Goal: Navigation & Orientation: Find specific page/section

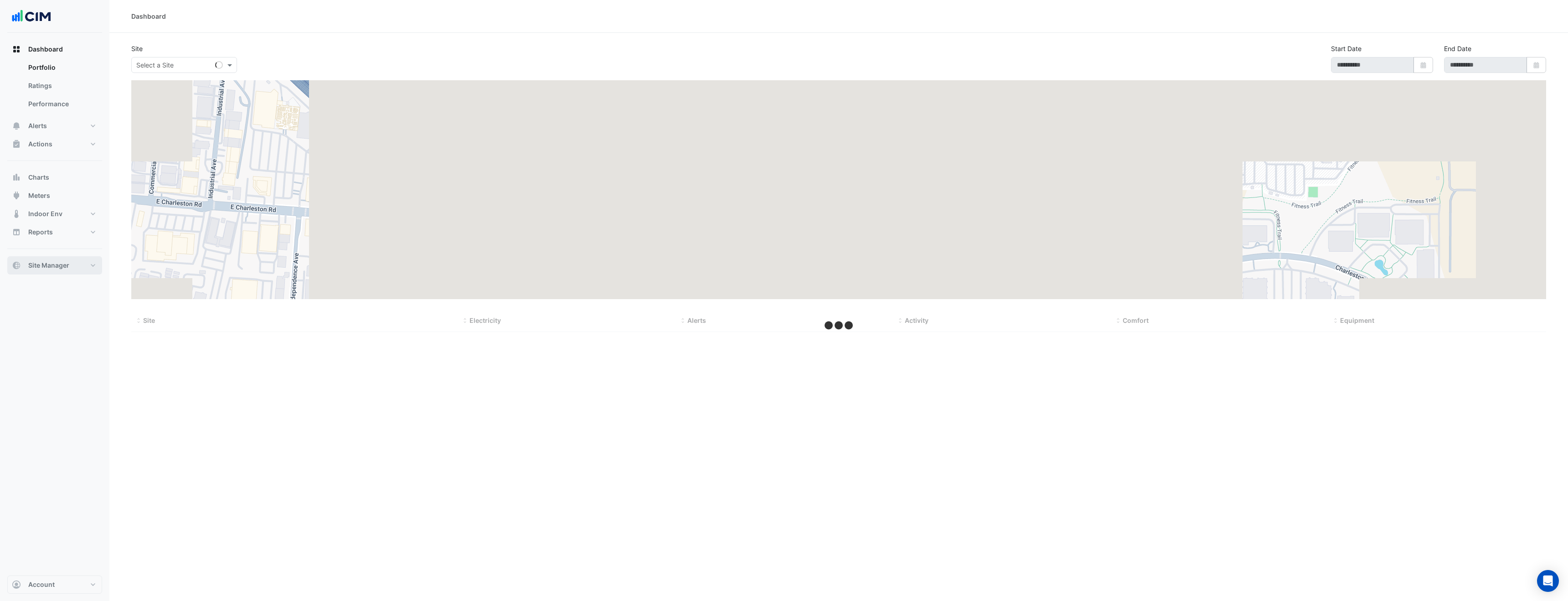
click at [50, 264] on span "Site Manager" at bounding box center [48, 265] width 41 height 9
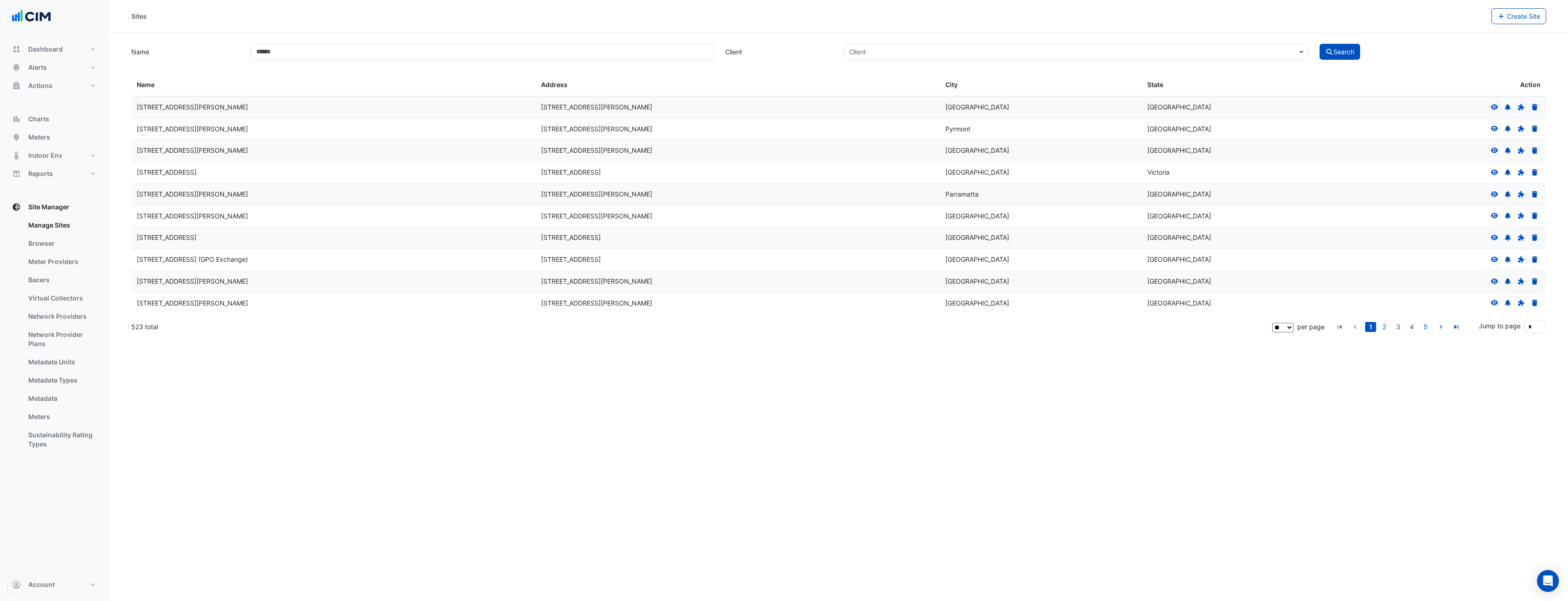
click at [1491, 106] on icon at bounding box center [1494, 107] width 8 height 6
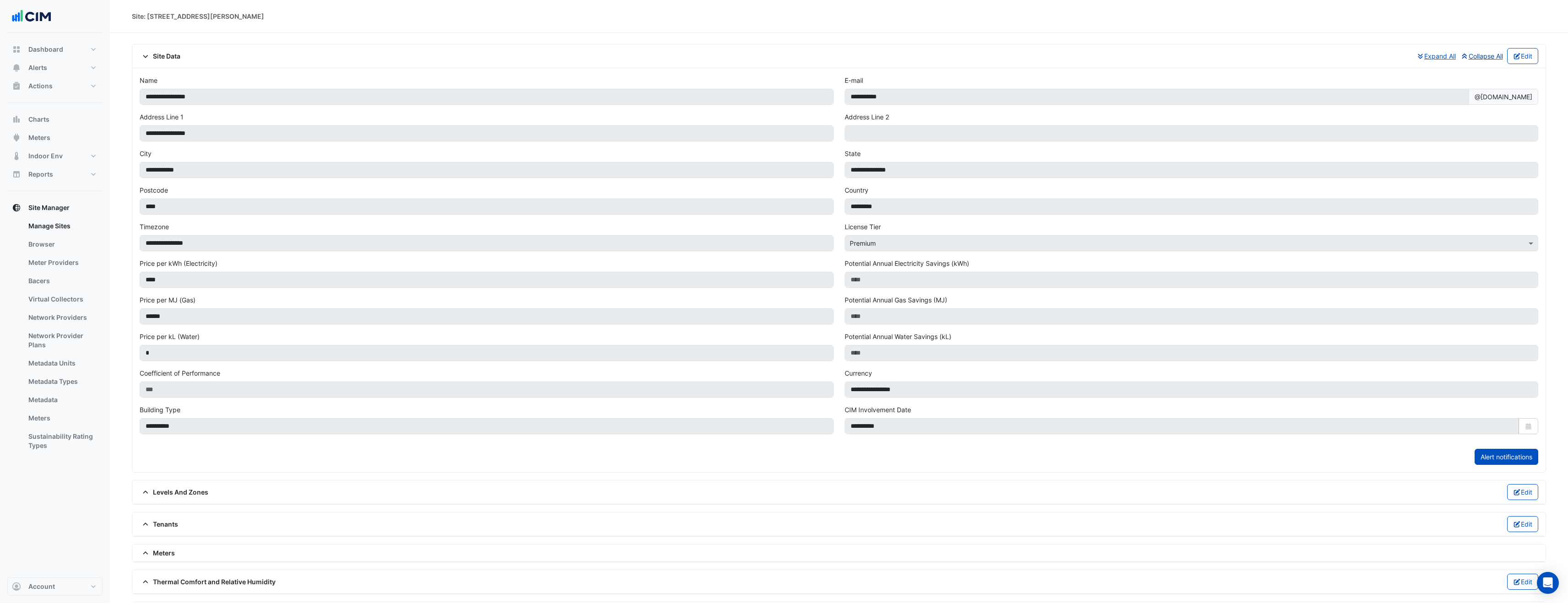
click at [1486, 54] on button "Collapse All" at bounding box center [1481, 56] width 43 height 16
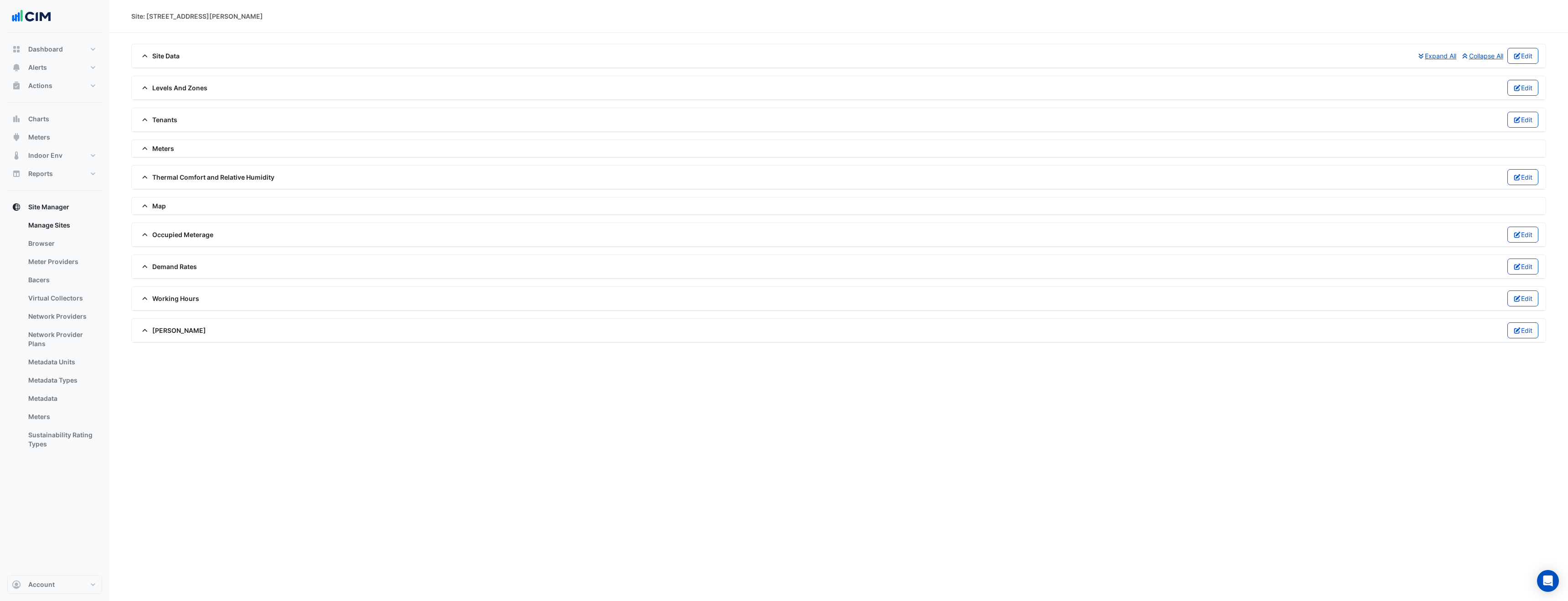
click at [157, 149] on span "Meters" at bounding box center [156, 149] width 35 height 10
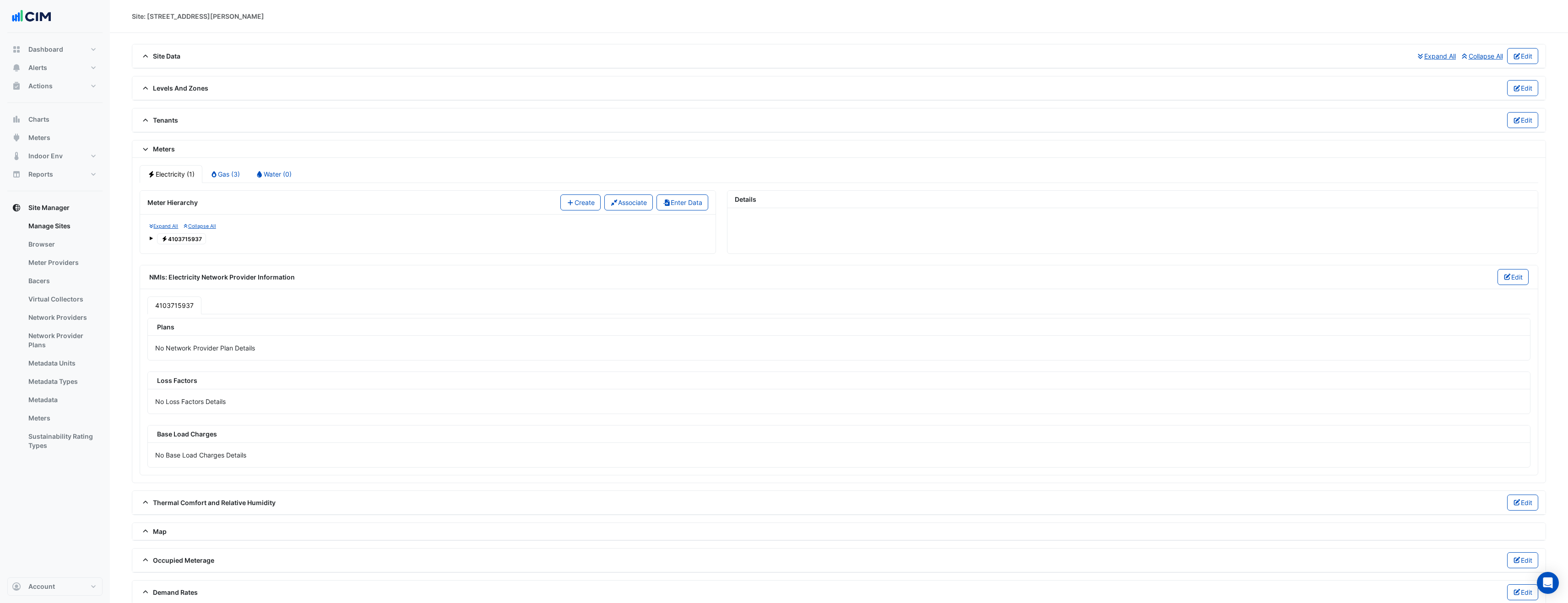
click at [149, 239] on div "Expand All Collapse All Electricity 4103715937" at bounding box center [427, 234] width 561 height 24
click at [150, 239] on span at bounding box center [151, 238] width 4 height 4
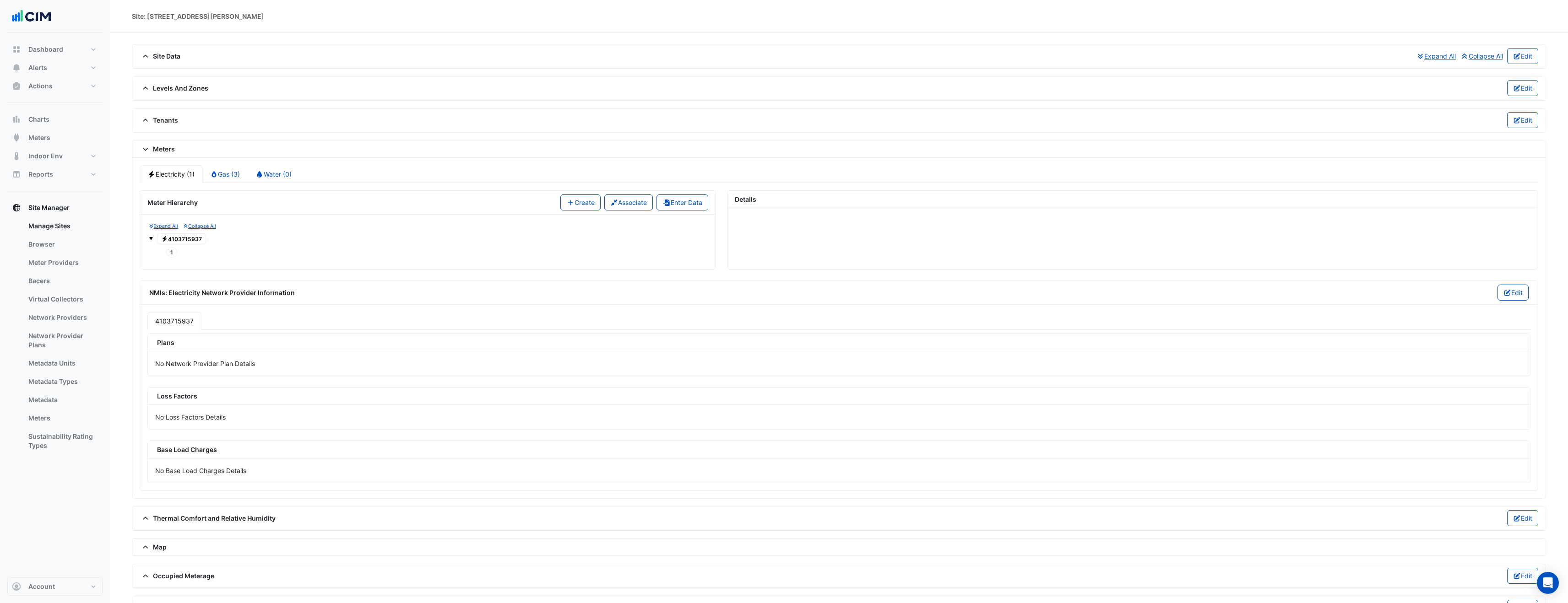
click at [144, 156] on div "Meters" at bounding box center [839, 149] width 1413 height 17
click at [145, 153] on div "Meters" at bounding box center [839, 149] width 1413 height 17
click at [147, 145] on fa-icon at bounding box center [145, 148] width 8 height 8
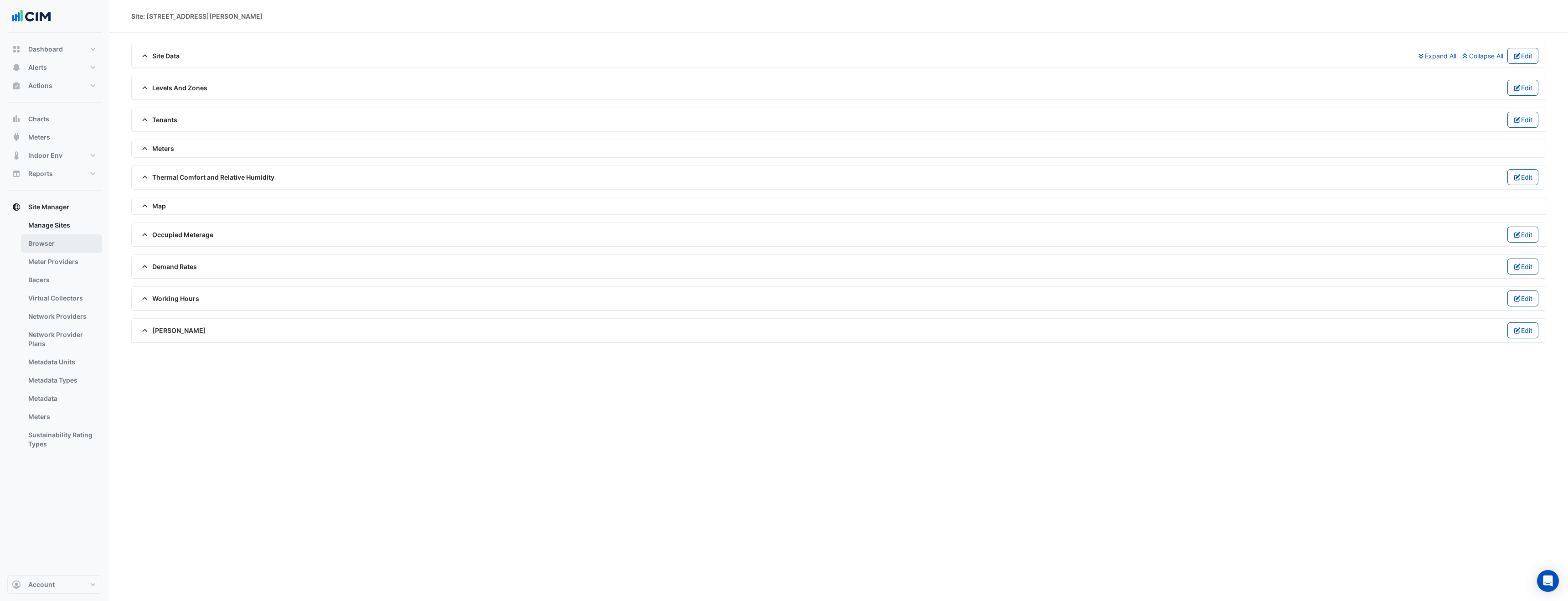
click at [57, 244] on link "Browser" at bounding box center [61, 244] width 81 height 18
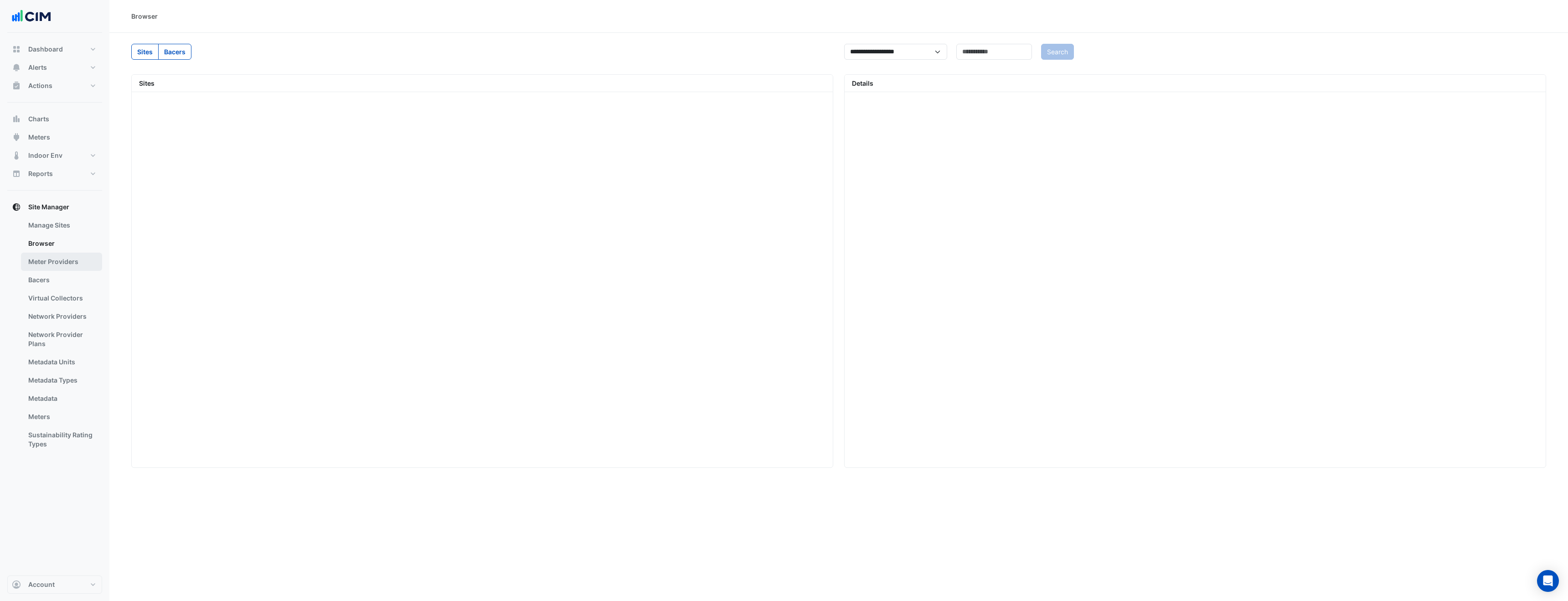
click at [61, 256] on link "Meter Providers" at bounding box center [61, 262] width 81 height 18
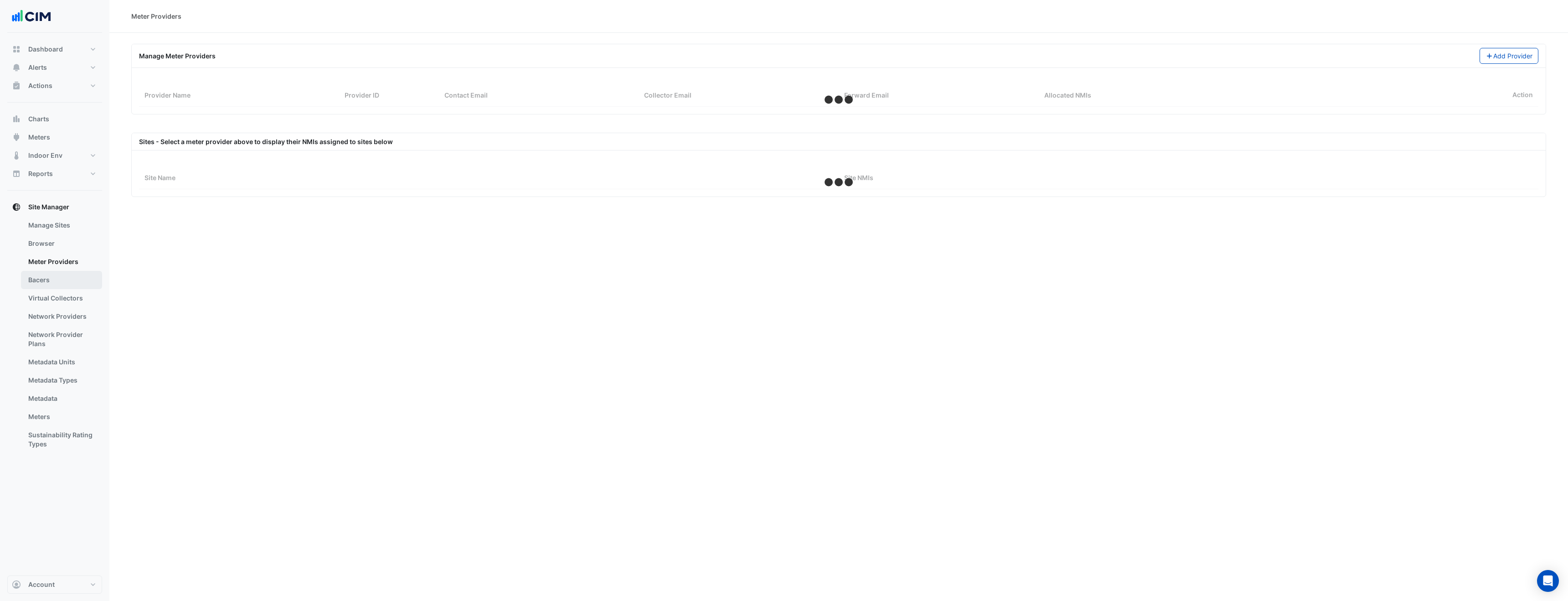
click at [61, 280] on link "Bacers" at bounding box center [61, 280] width 81 height 18
click at [64, 297] on link "Virtual Collectors" at bounding box center [61, 298] width 81 height 18
click at [66, 277] on link "Bacers" at bounding box center [61, 280] width 81 height 18
click at [60, 240] on link "Browser" at bounding box center [61, 244] width 81 height 18
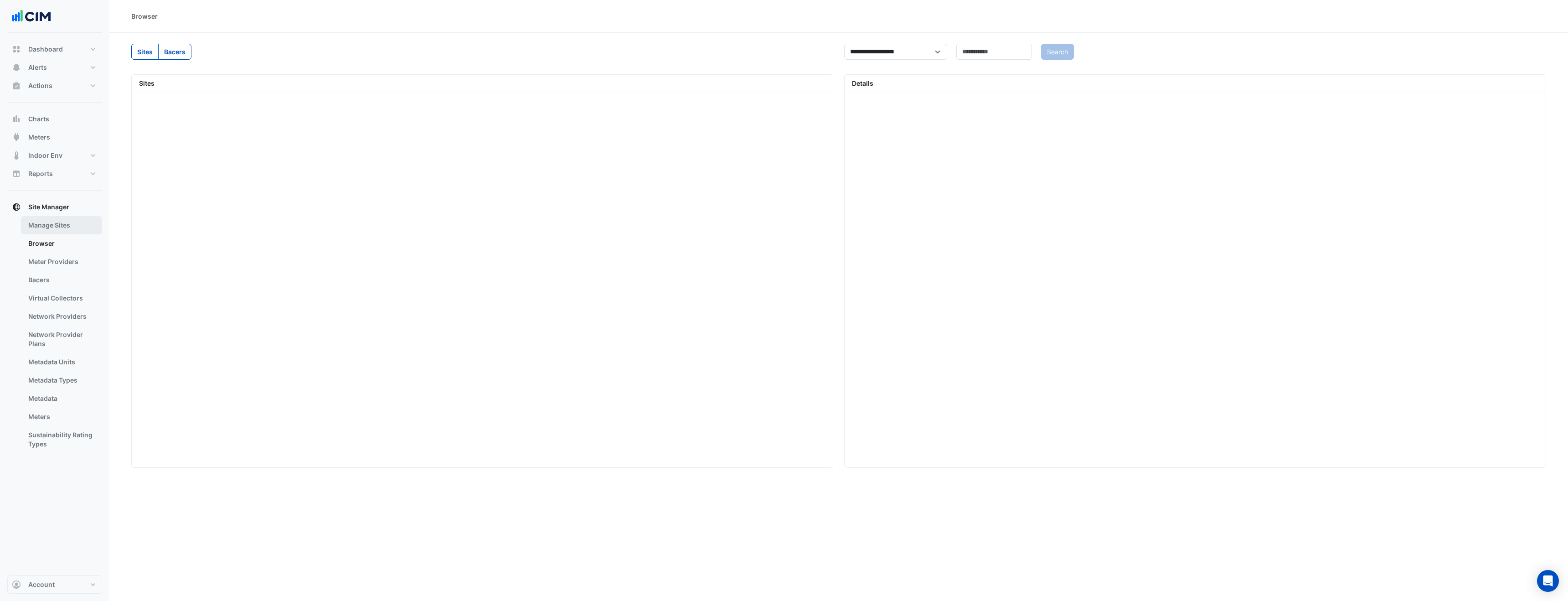
click at [59, 228] on link "Manage Sites" at bounding box center [61, 225] width 81 height 18
